Goal: Register for event/course

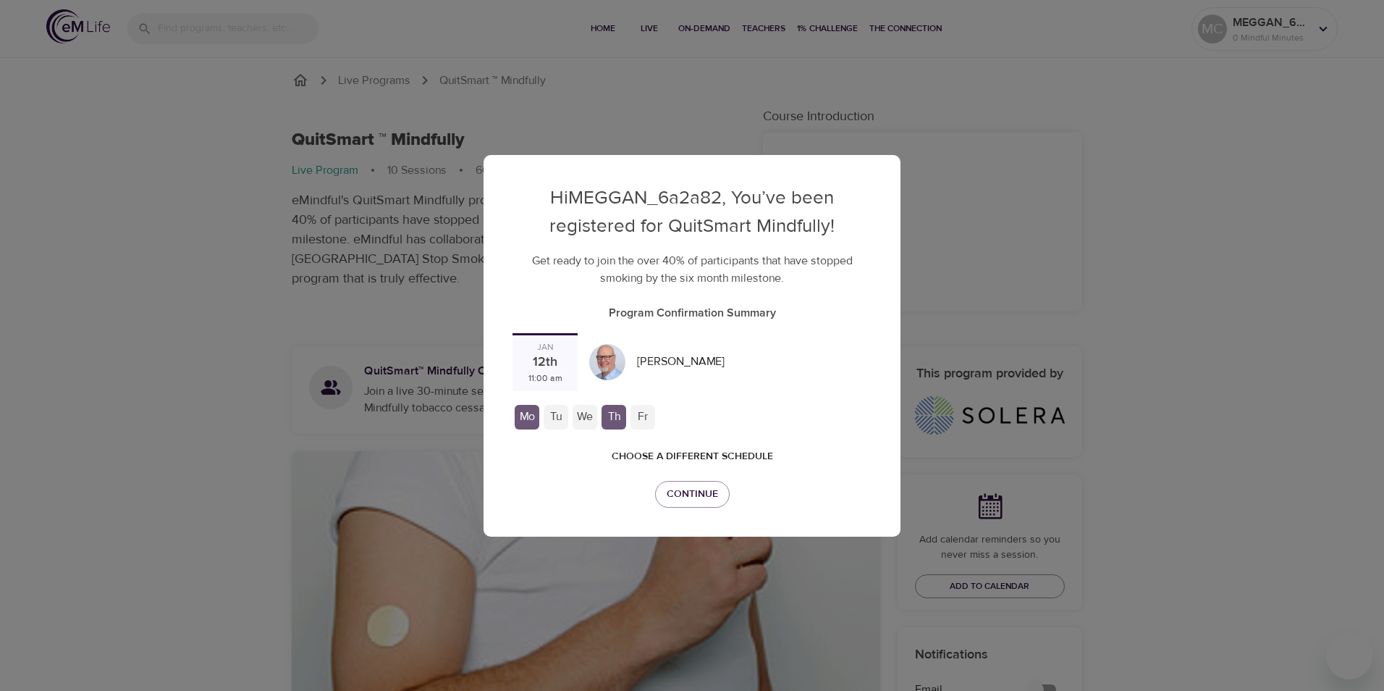
checkbox input "true"
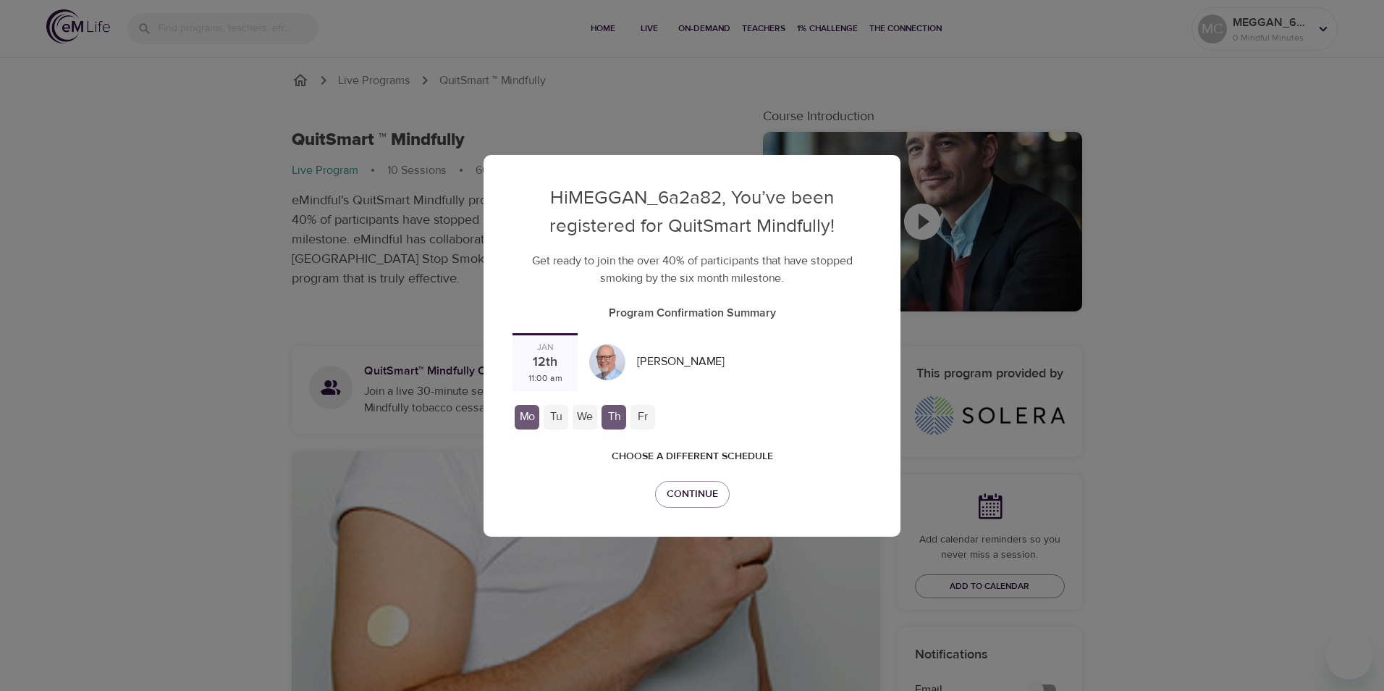
checkbox input "true"
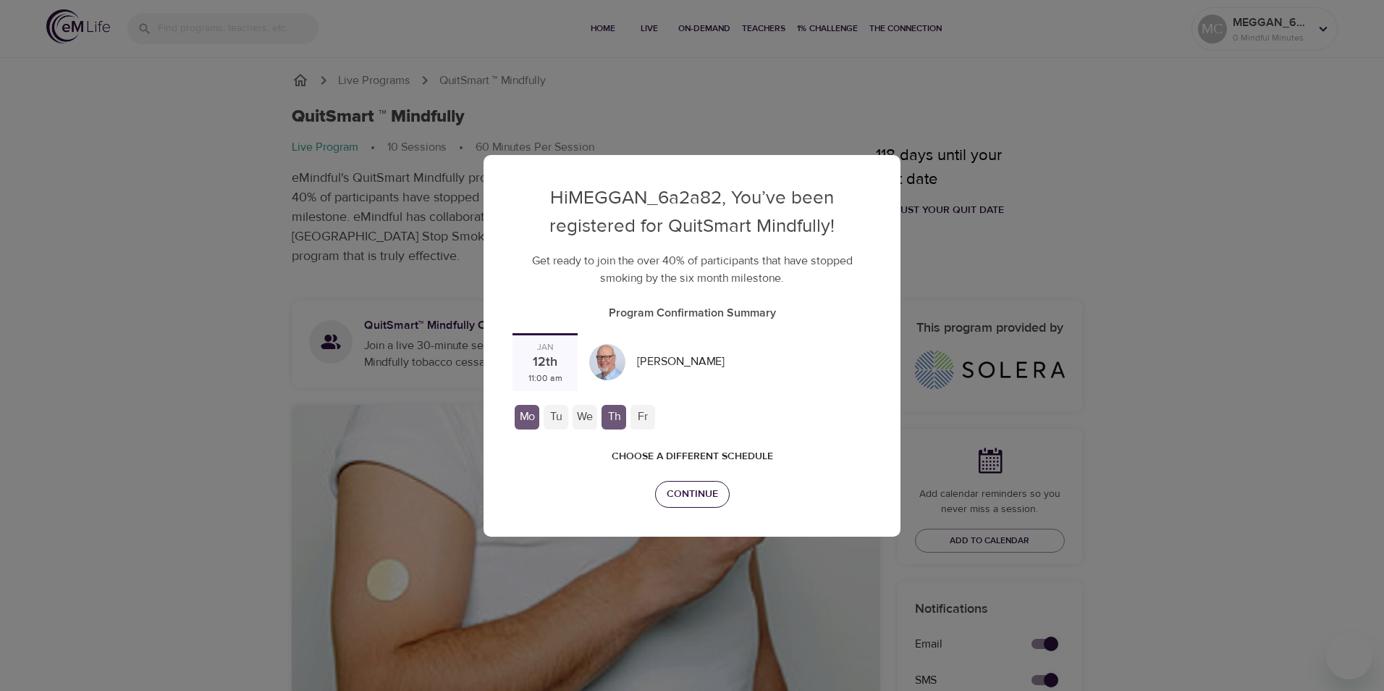
click at [707, 485] on span "Continue" at bounding box center [692, 494] width 51 height 18
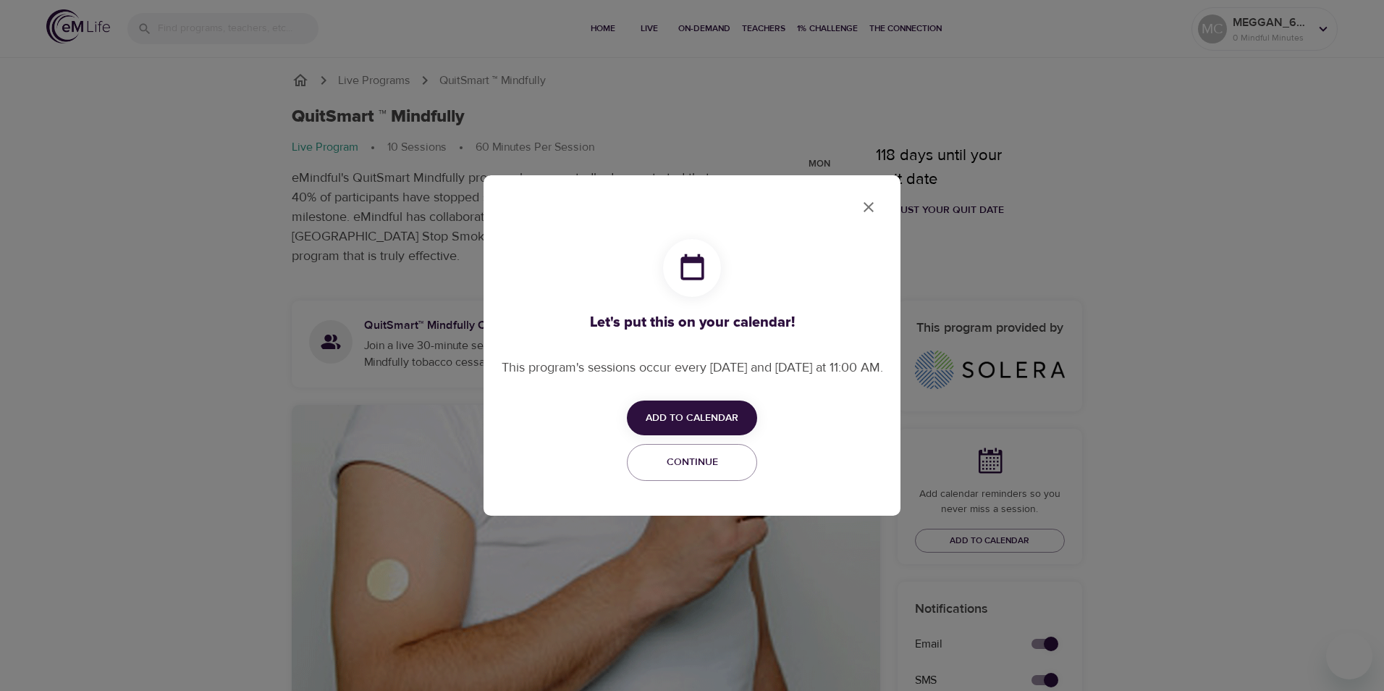
click at [704, 425] on span "Add to Calendar" at bounding box center [692, 418] width 93 height 18
click at [704, 432] on span "Apple" at bounding box center [695, 428] width 33 height 20
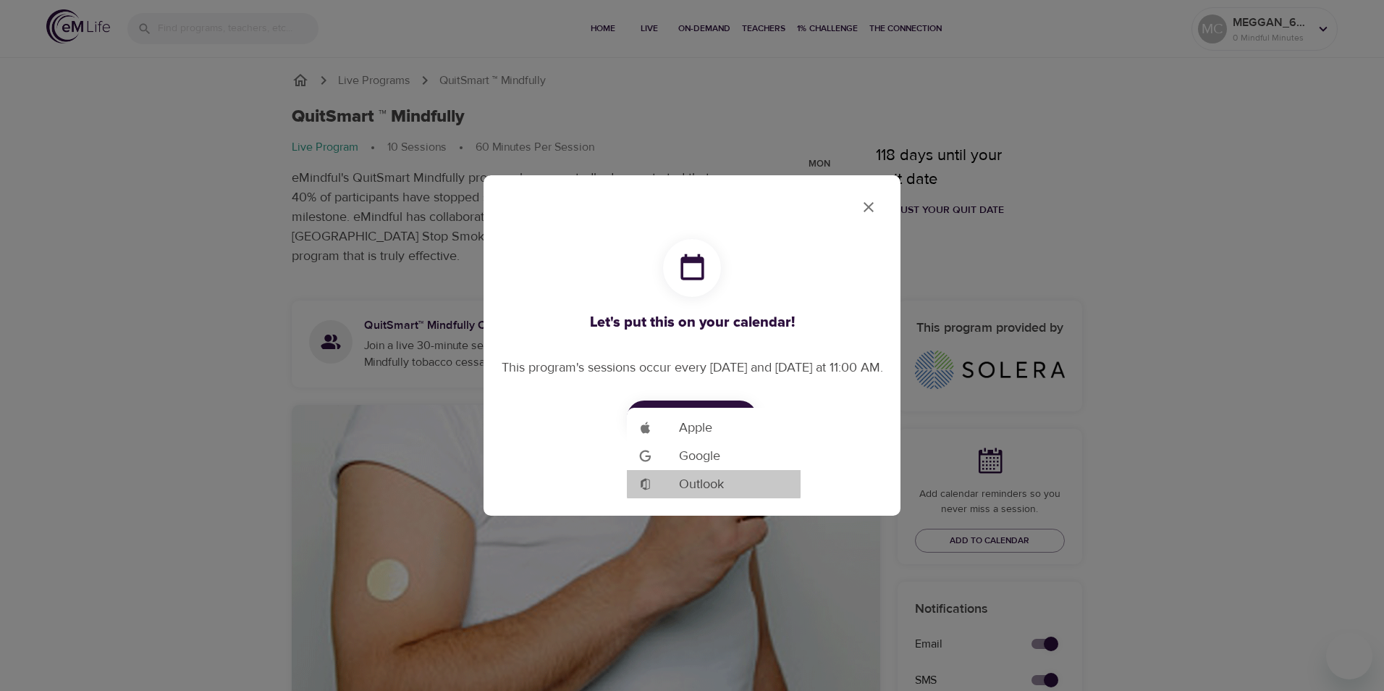
click at [684, 481] on span "Outlook" at bounding box center [701, 484] width 45 height 20
click at [877, 203] on div at bounding box center [692, 345] width 1384 height 691
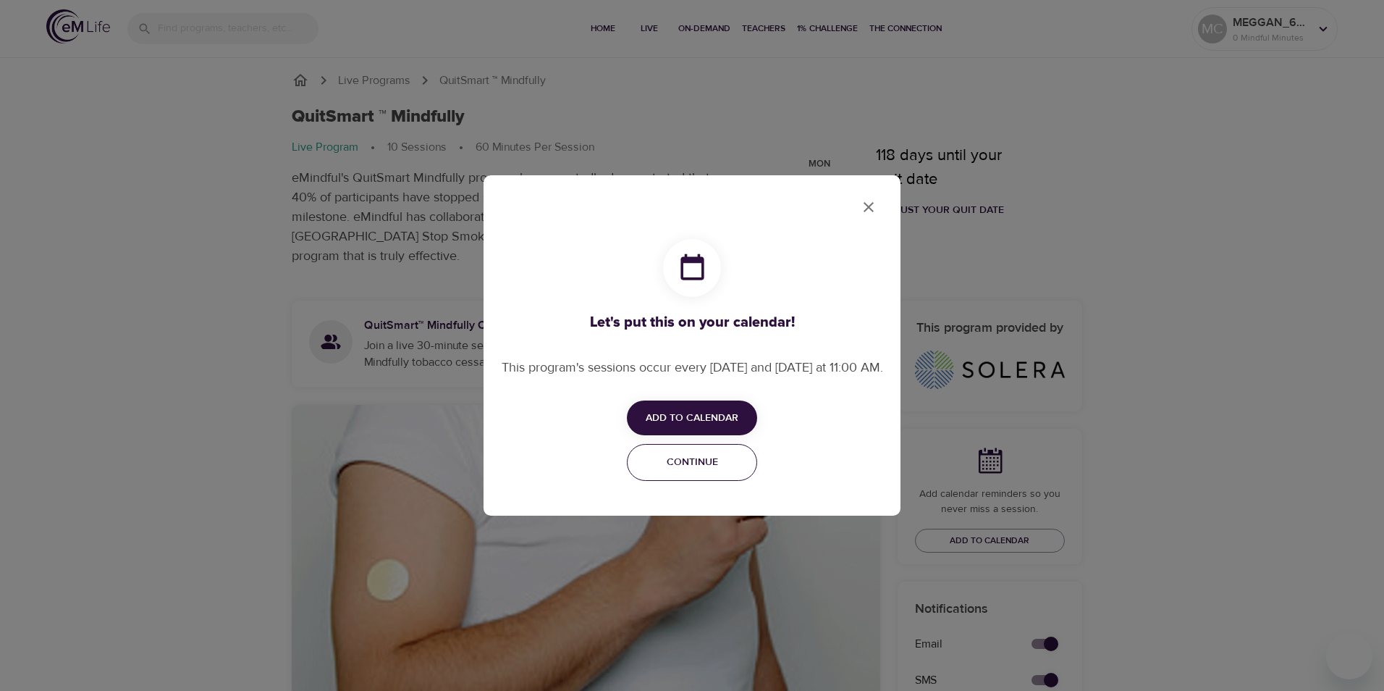
click at [693, 481] on button "Continue" at bounding box center [692, 462] width 130 height 37
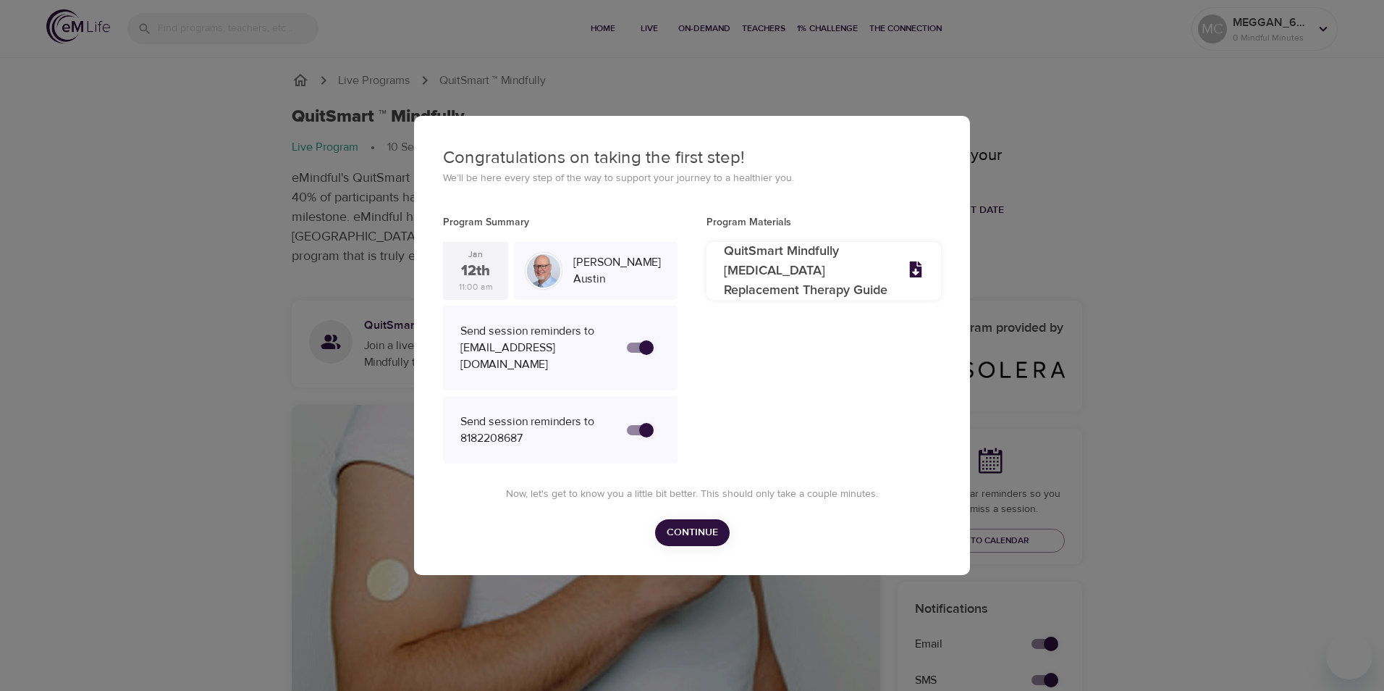
click at [711, 540] on span "Continue" at bounding box center [692, 532] width 51 height 18
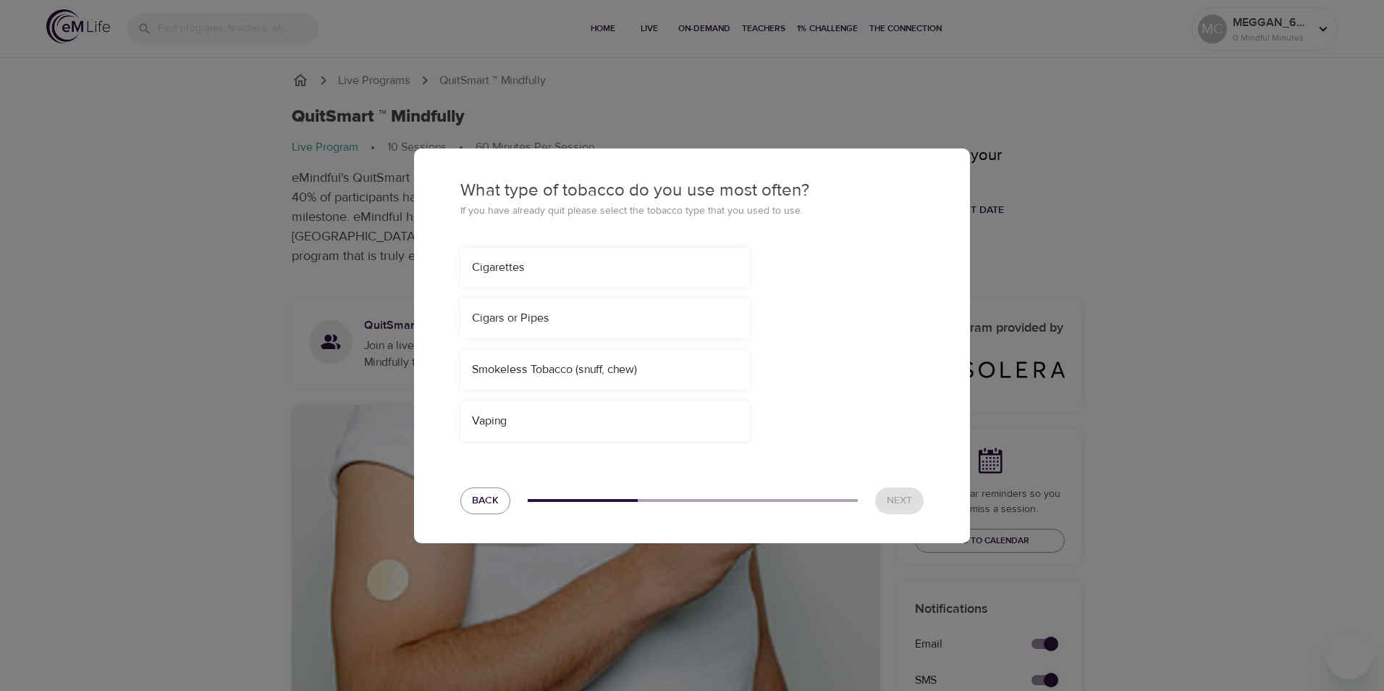
click at [538, 276] on div "Cigarettes" at bounding box center [605, 268] width 290 height 40
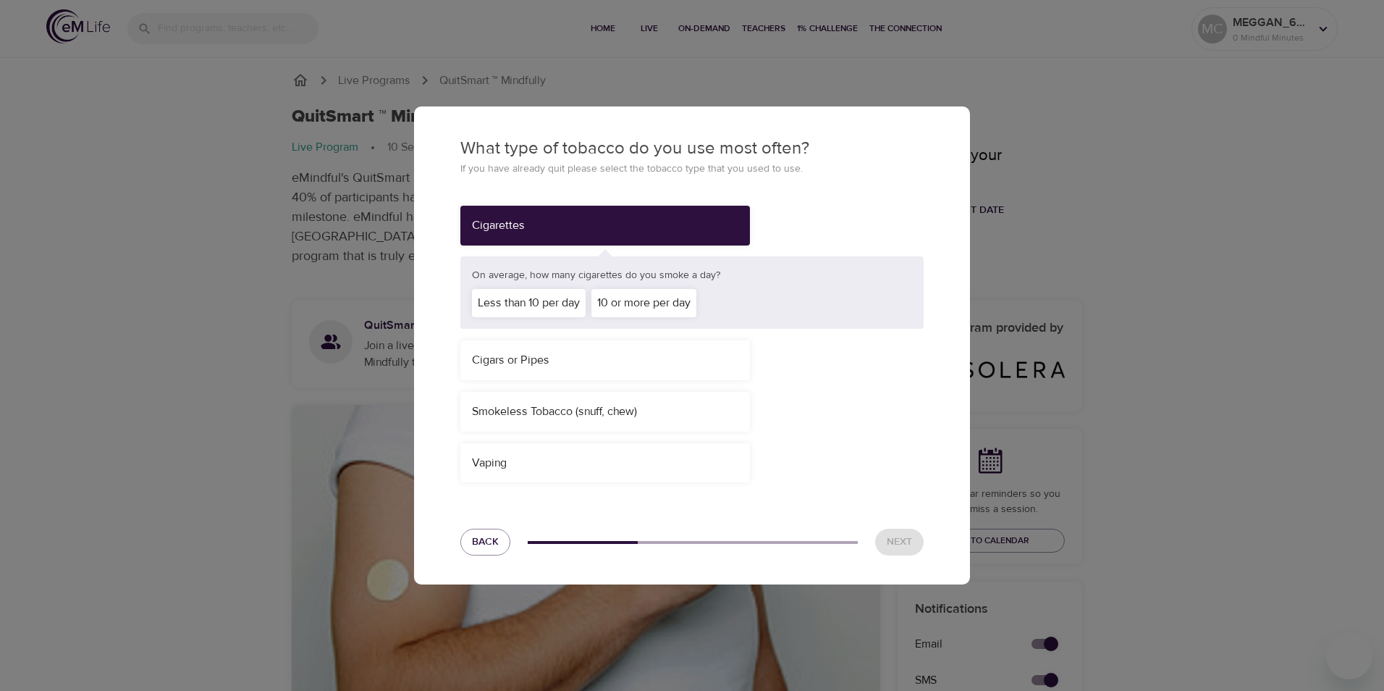
click at [548, 308] on div "Less than 10 per day" at bounding box center [529, 303] width 114 height 28
click at [911, 552] on button "Next" at bounding box center [899, 541] width 48 height 27
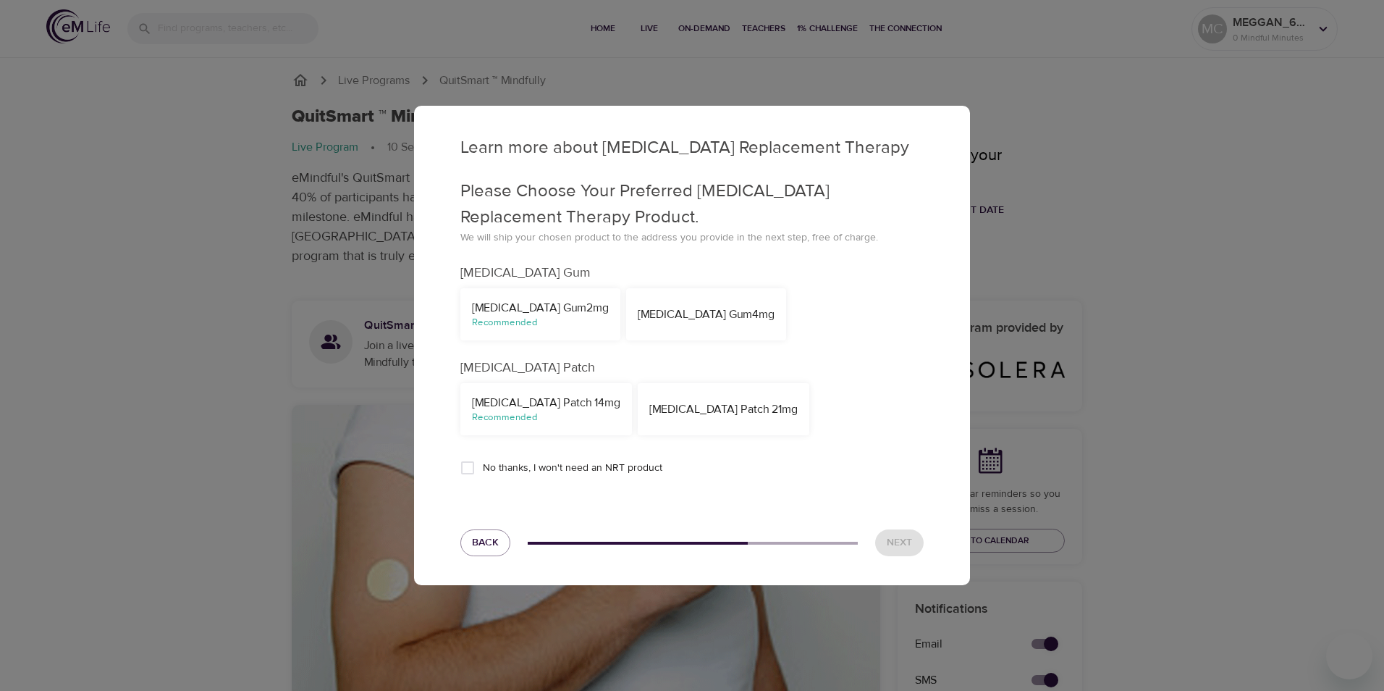
click at [549, 418] on div "Recommended" at bounding box center [546, 417] width 148 height 14
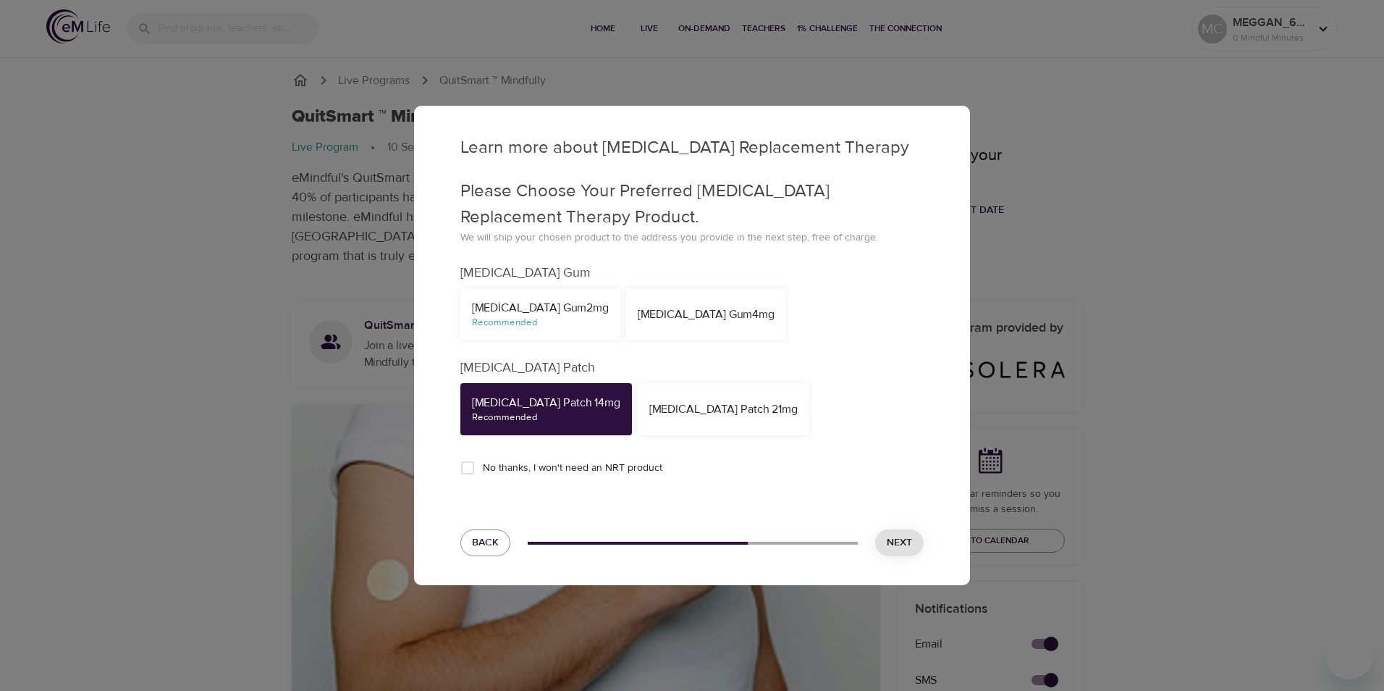
click at [910, 544] on span "Next" at bounding box center [899, 542] width 25 height 18
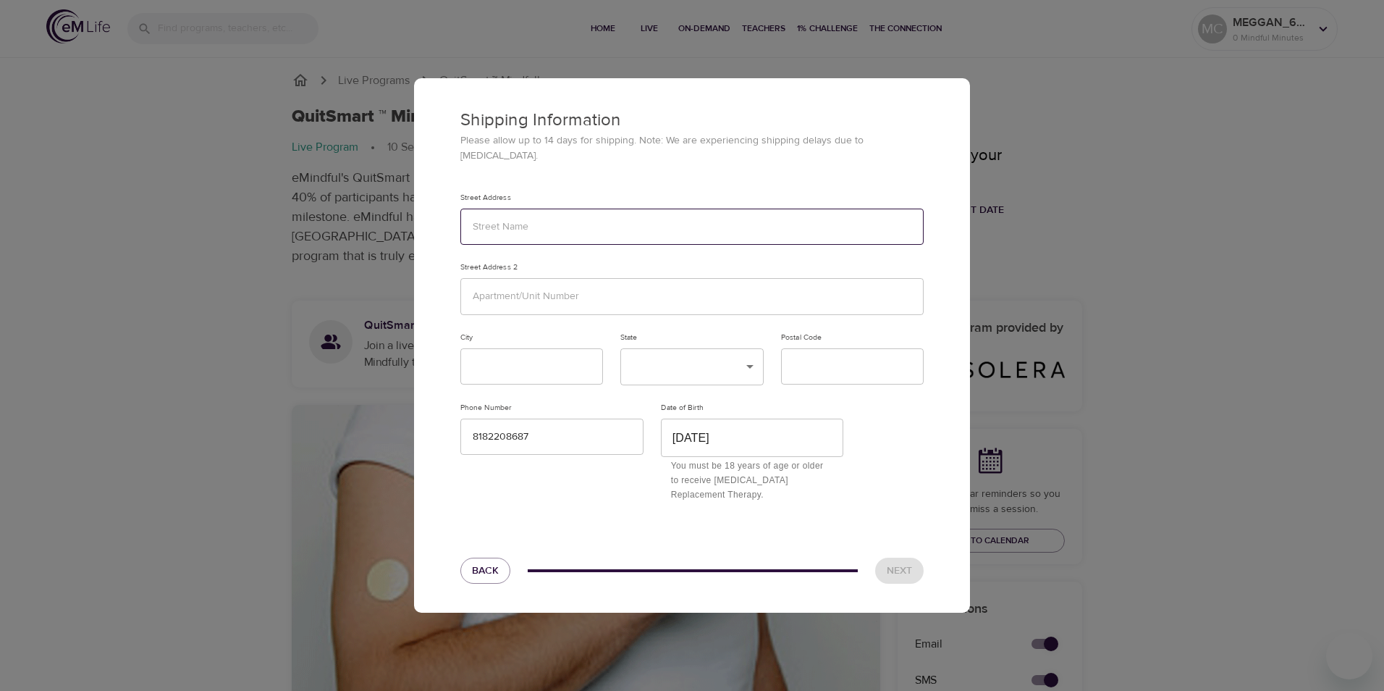
click at [557, 229] on input "text" at bounding box center [691, 226] width 463 height 37
type input "[STREET_ADDRESS]"
type input "[GEOGRAPHIC_DATA]"
type input "CA"
type input "93535"
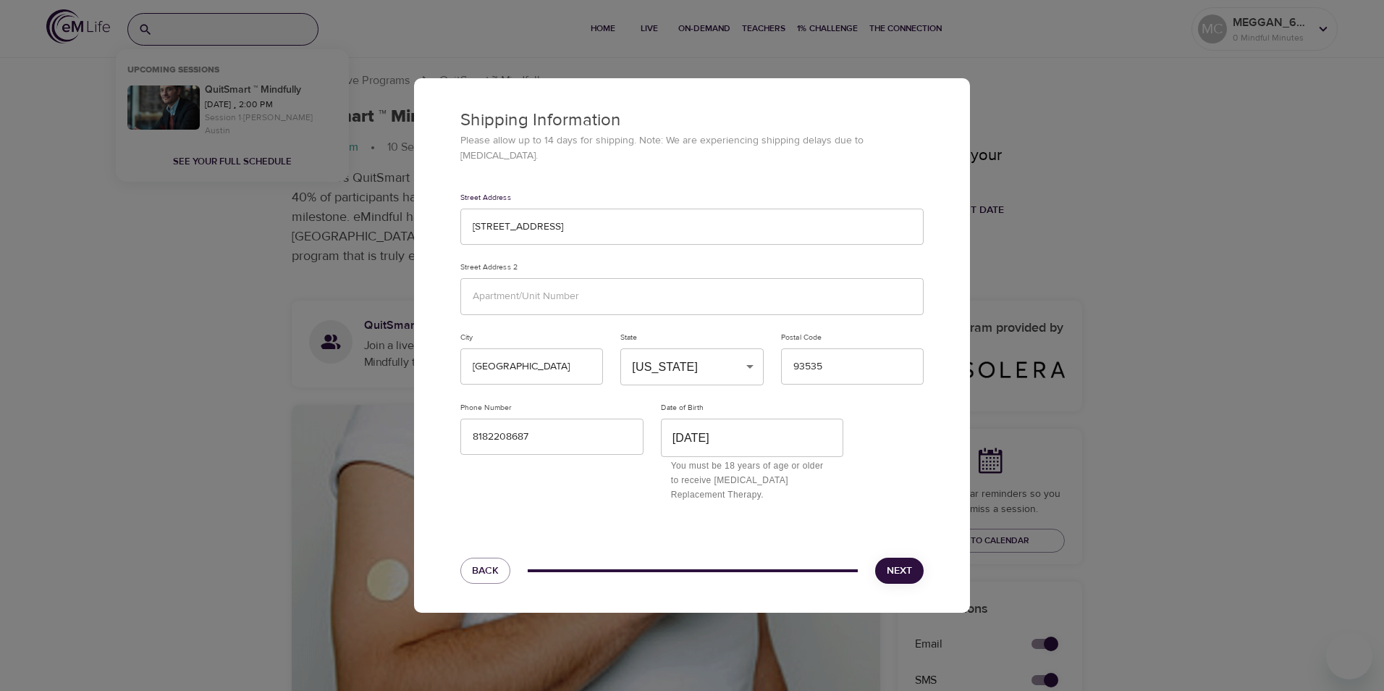
click at [900, 562] on span "Next" at bounding box center [899, 571] width 25 height 18
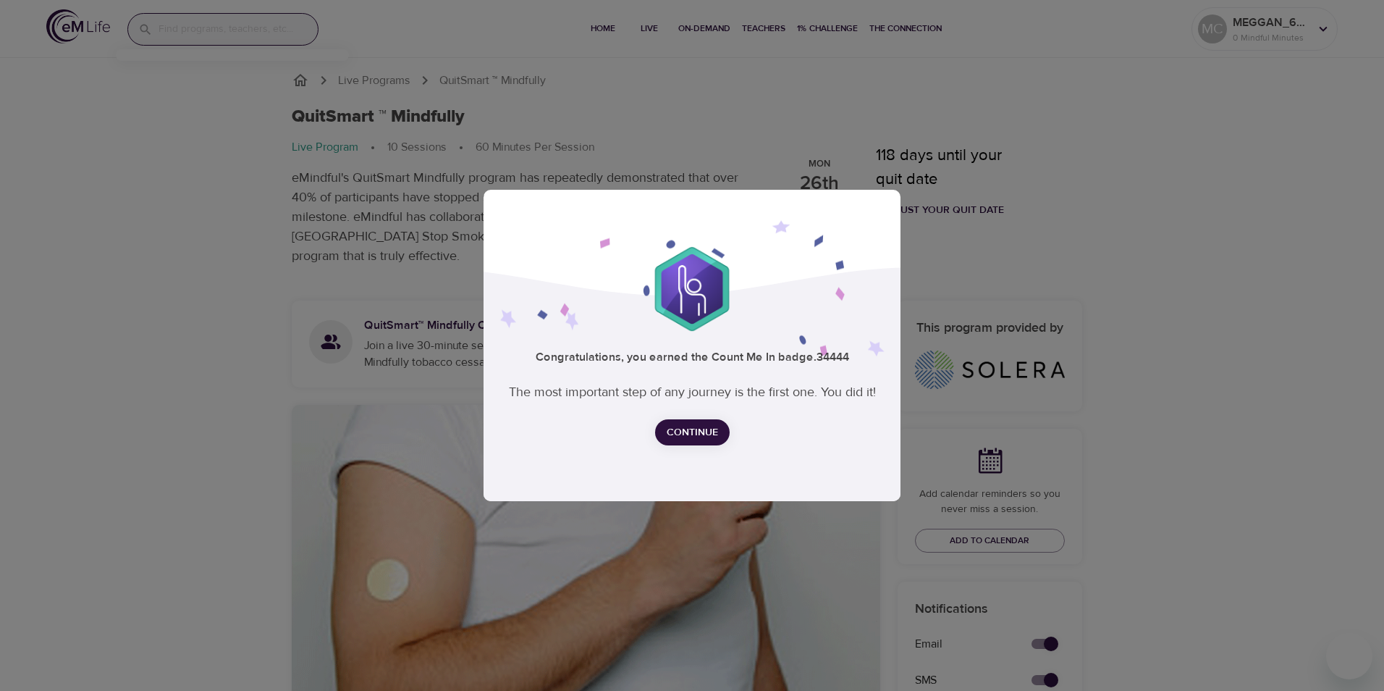
click at [688, 436] on span "Continue" at bounding box center [692, 432] width 51 height 18
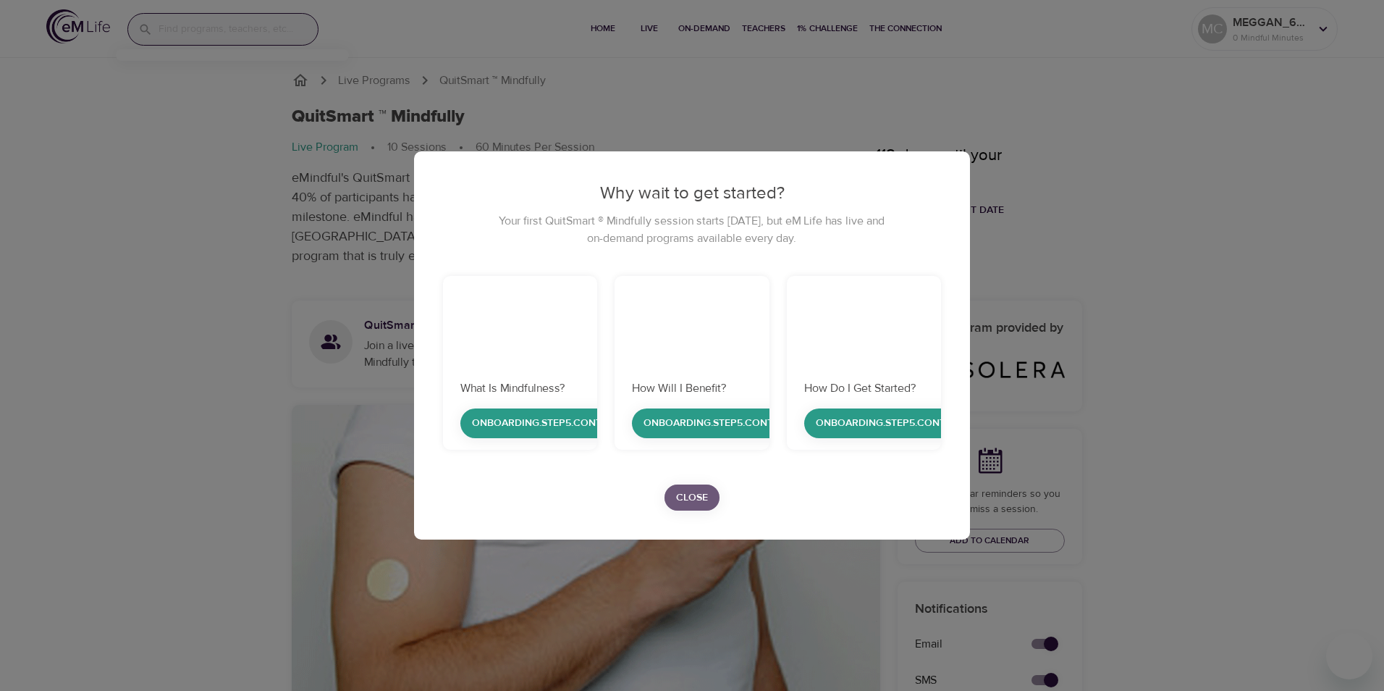
click at [704, 509] on button "Close" at bounding box center [692, 497] width 55 height 27
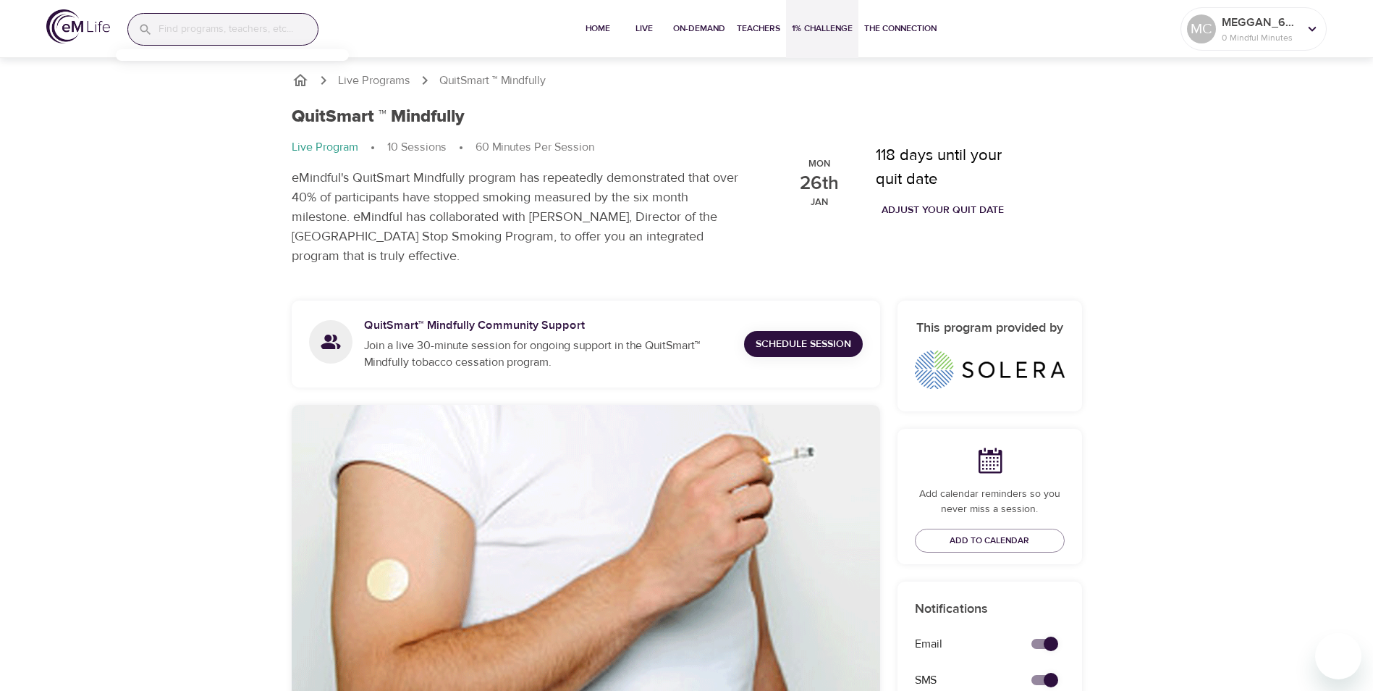
click at [849, 27] on span "1% Challenge" at bounding box center [822, 28] width 61 height 15
